Goal: Download file/media

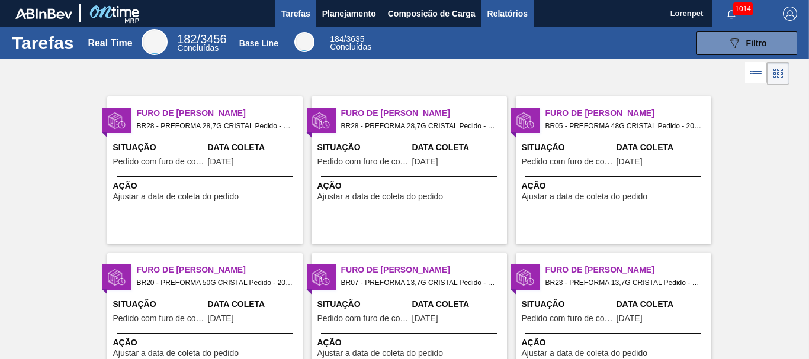
click at [499, 15] on span "Relatórios" at bounding box center [507, 14] width 40 height 14
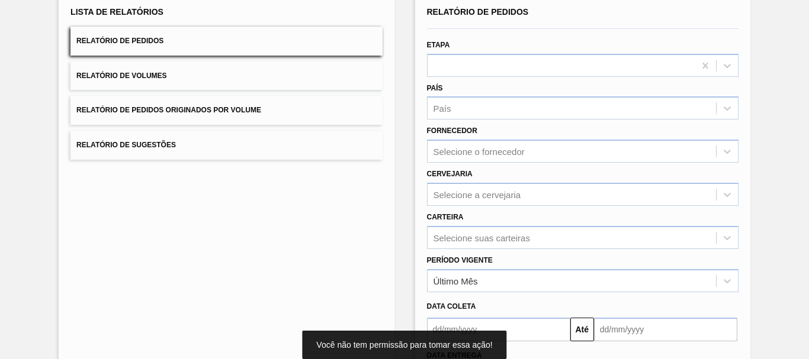
scroll to position [189, 0]
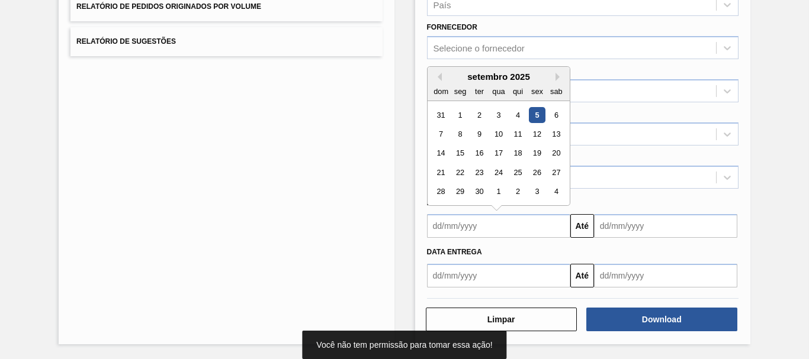
click at [517, 228] on input "text" at bounding box center [498, 226] width 143 height 24
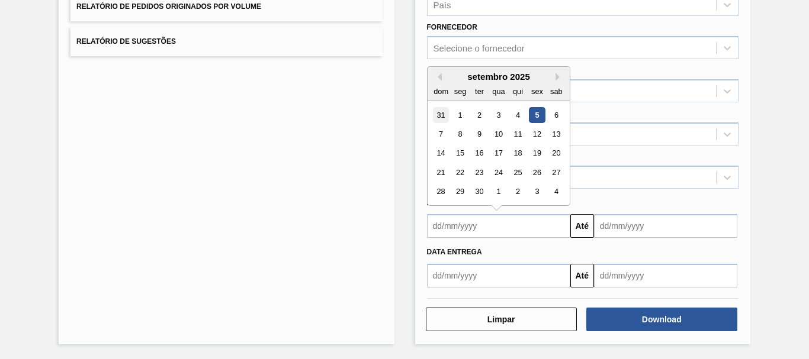
click at [439, 114] on div "31" at bounding box center [441, 115] width 16 height 16
type input "[DATE]"
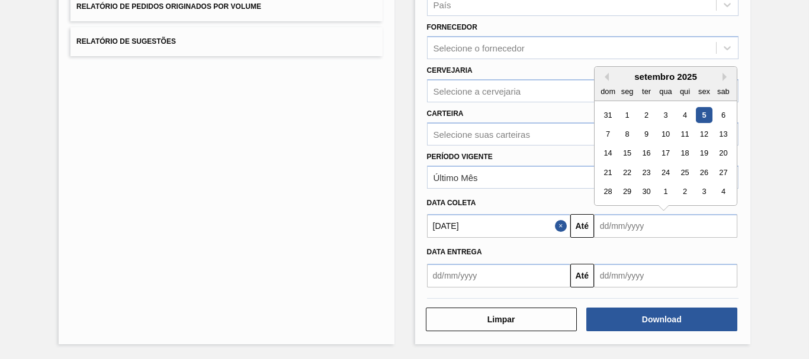
click at [624, 221] on input "text" at bounding box center [665, 226] width 143 height 24
click at [720, 189] on div "4" at bounding box center [723, 192] width 16 height 16
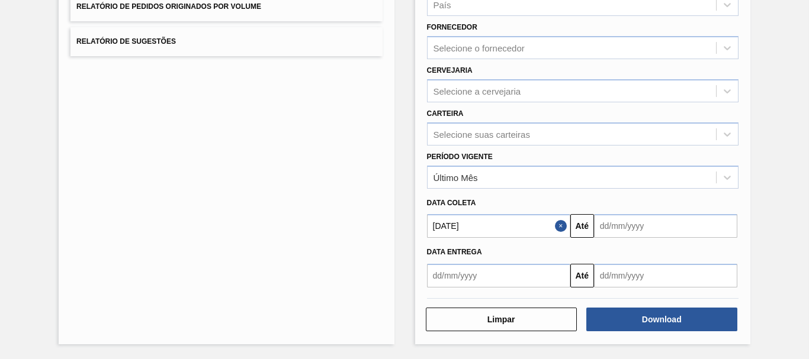
type input "[DATE]"
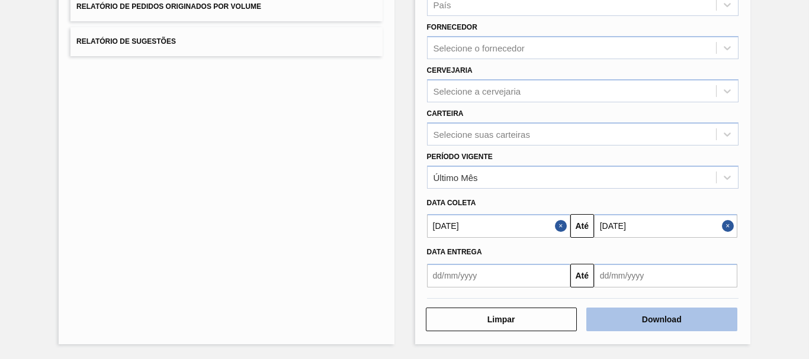
click at [663, 320] on button "Download" at bounding box center [661, 320] width 151 height 24
